Goal: Check status: Check status

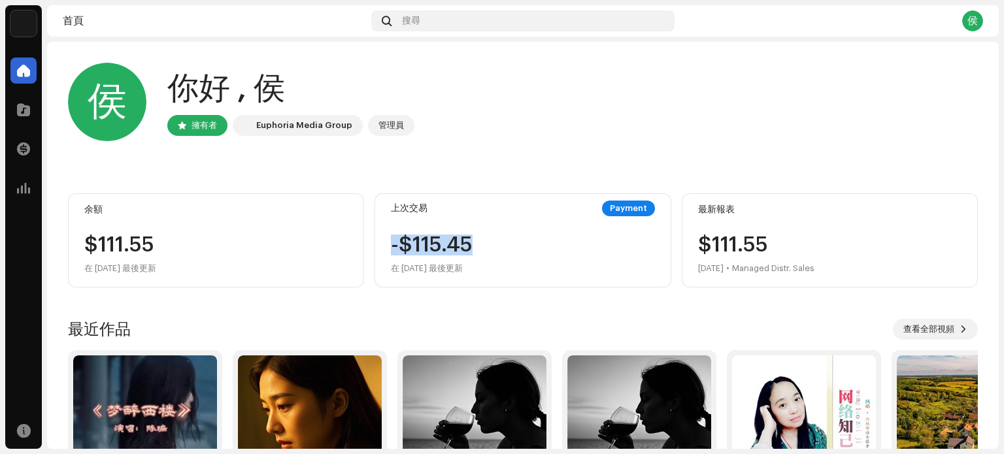
drag, startPoint x: 391, startPoint y: 242, endPoint x: 512, endPoint y: 240, distance: 120.9
click at [512, 240] on div "-$115.45 在 [DATE] 最後更新" at bounding box center [522, 256] width 263 height 42
click at [531, 110] on div "侯 你好 , [PERSON_NAME] 擁有者 Euphoria Media Group 管理員" at bounding box center [523, 102] width 910 height 78
click at [205, 252] on div "$111.55" at bounding box center [215, 245] width 263 height 21
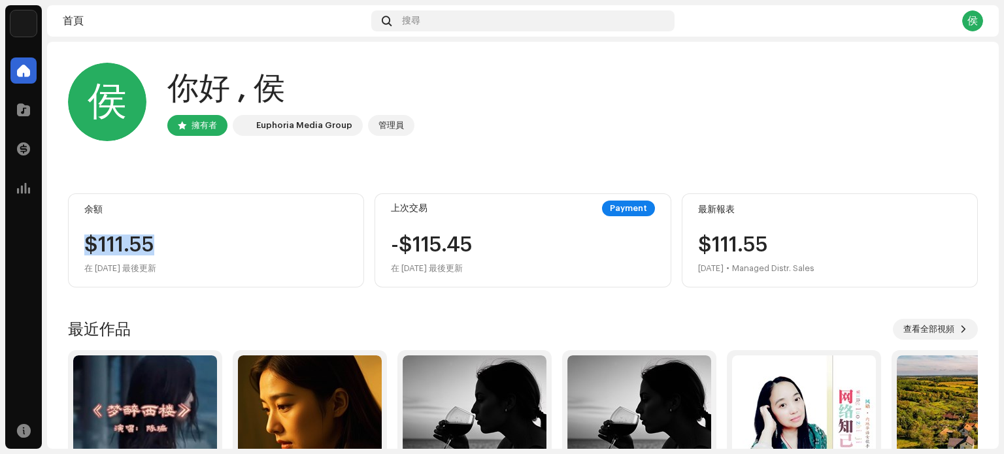
drag, startPoint x: 216, startPoint y: 244, endPoint x: 76, endPoint y: 244, distance: 139.8
click at [76, 244] on div "余額 $111.55 在 [DATE] 最後更新" at bounding box center [216, 240] width 296 height 94
click at [188, 237] on div "$111.55" at bounding box center [215, 245] width 263 height 21
drag, startPoint x: 242, startPoint y: 244, endPoint x: 86, endPoint y: 248, distance: 156.2
click at [82, 248] on div "余額 $111.55 在 [DATE] 最後更新" at bounding box center [216, 240] width 296 height 94
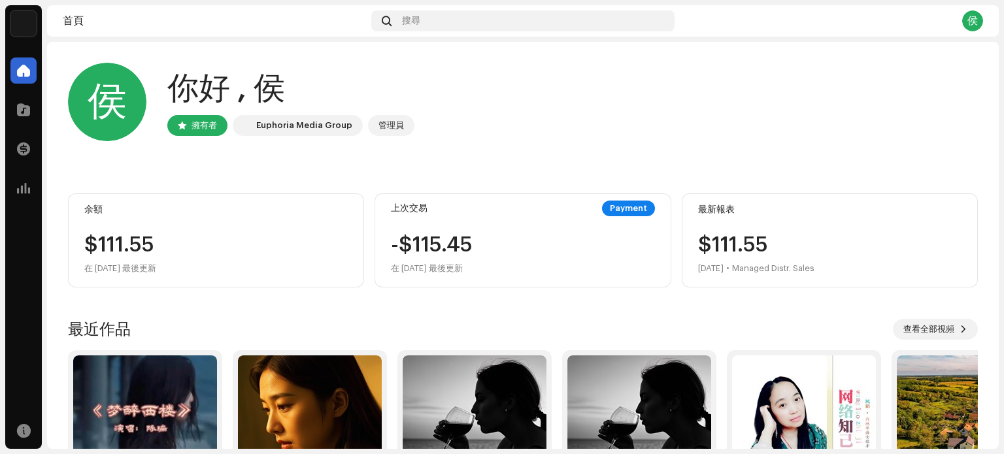
click at [500, 116] on div "侯 你好 , [PERSON_NAME] 擁有者 Euphoria Media Group 管理員" at bounding box center [523, 102] width 910 height 78
